Goal: Information Seeking & Learning: Find specific page/section

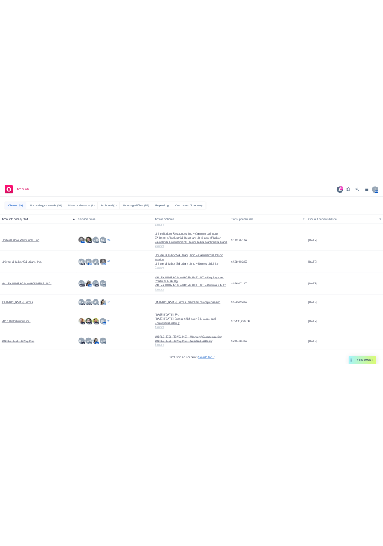
scroll to position [2404, 0]
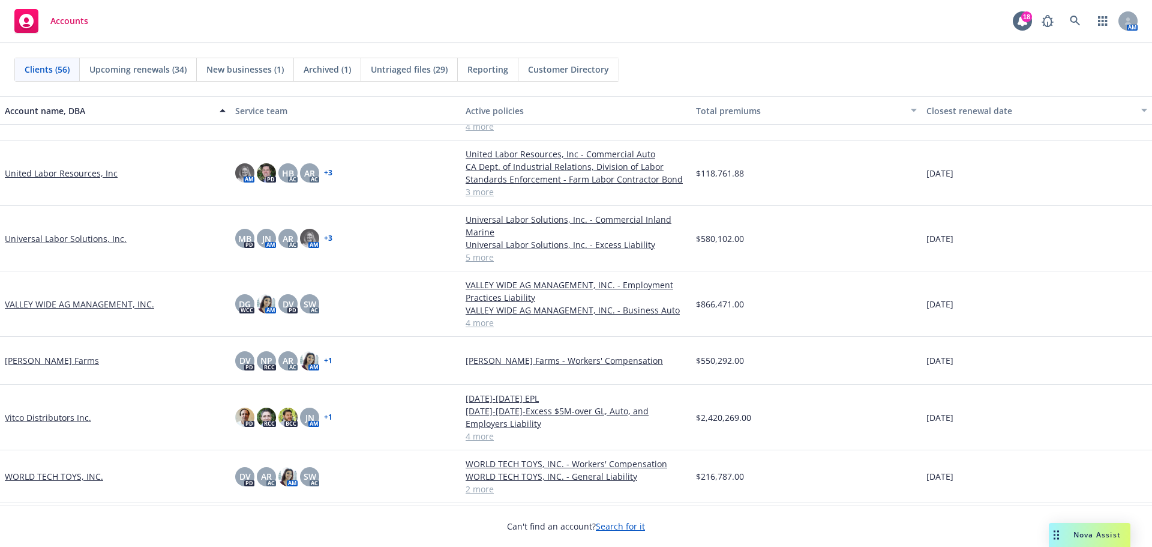
click at [25, 416] on link "Vitco Distributors Inc." at bounding box center [48, 417] width 86 height 13
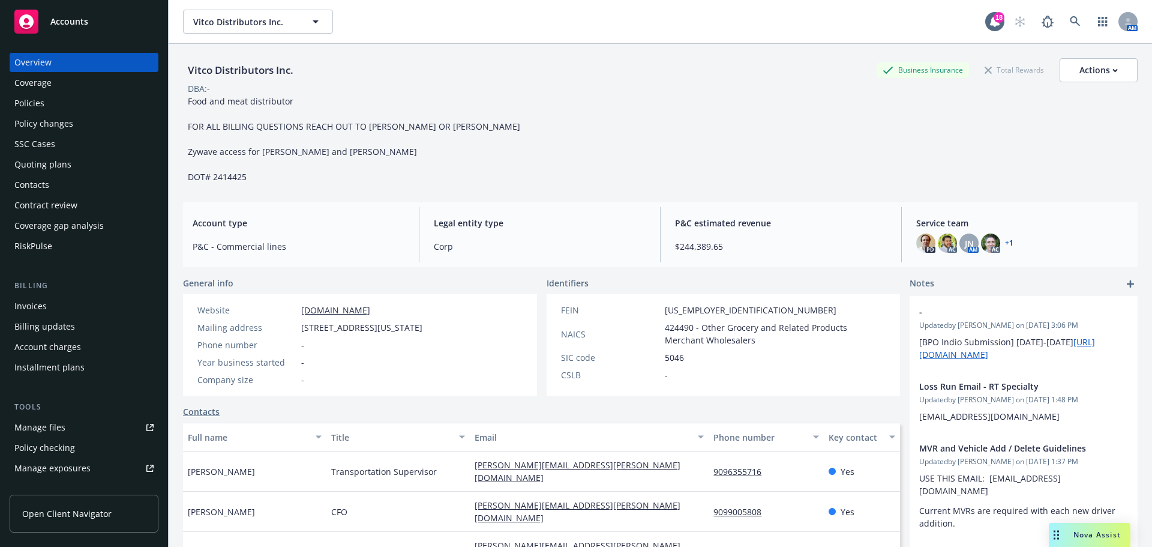
click at [57, 113] on div "Policies" at bounding box center [83, 103] width 139 height 19
